Goal: Information Seeking & Learning: Learn about a topic

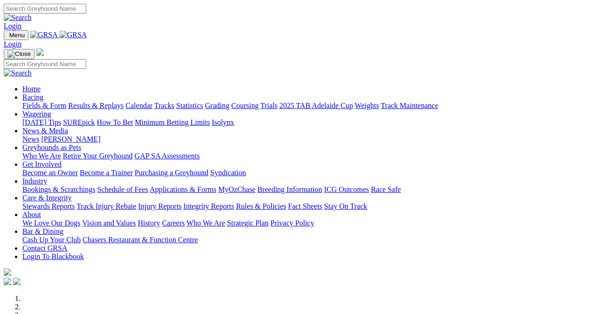
click at [52, 102] on link "Fields & Form" at bounding box center [44, 106] width 44 height 8
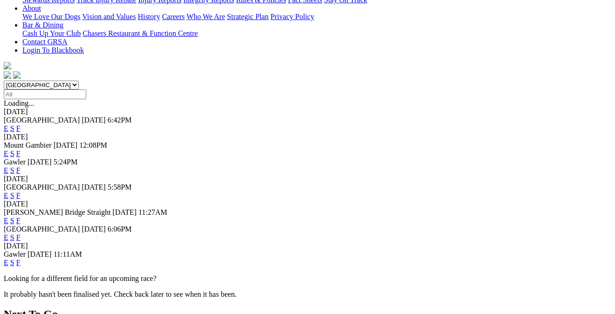
scroll to position [225, 0]
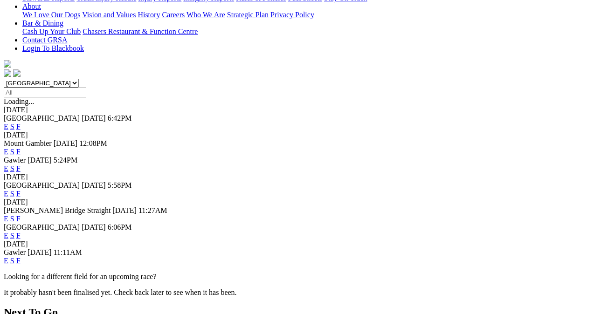
click at [21, 257] on link "F" at bounding box center [18, 261] width 4 height 8
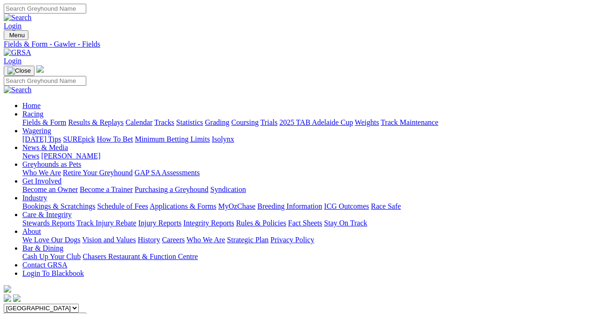
click at [229, 118] on link "Grading" at bounding box center [217, 122] width 24 height 8
click at [34, 118] on link "Fields & Form" at bounding box center [44, 122] width 44 height 8
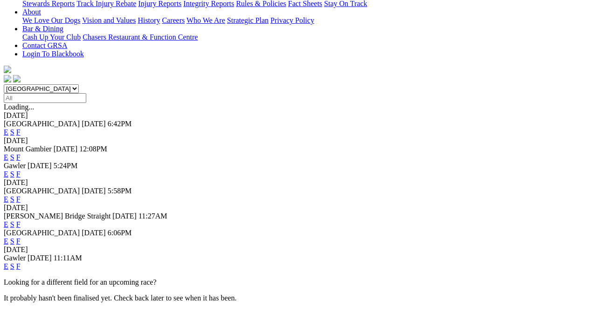
scroll to position [220, 0]
click at [14, 261] on link "S" at bounding box center [12, 265] width 4 height 8
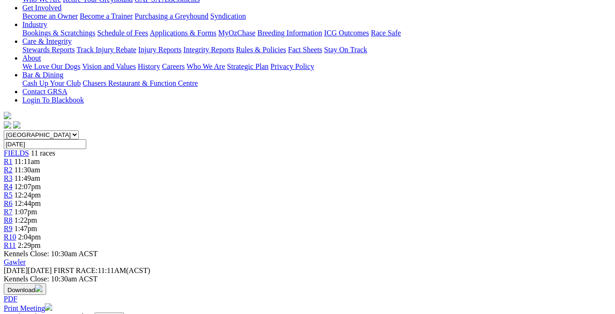
scroll to position [172, 0]
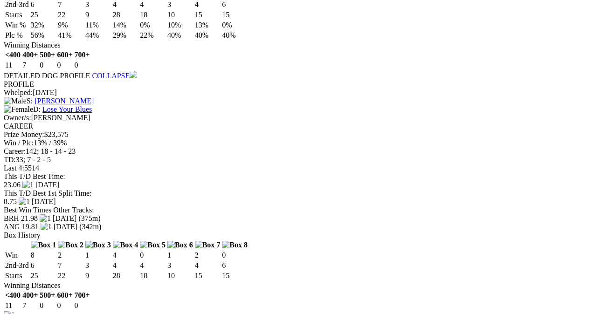
scroll to position [1782, 0]
